Goal: Information Seeking & Learning: Learn about a topic

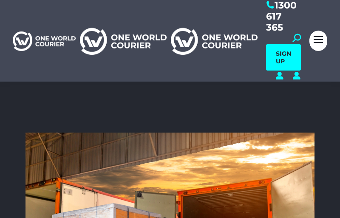
scroll to position [2708, 298]
